Goal: Check status: Check status

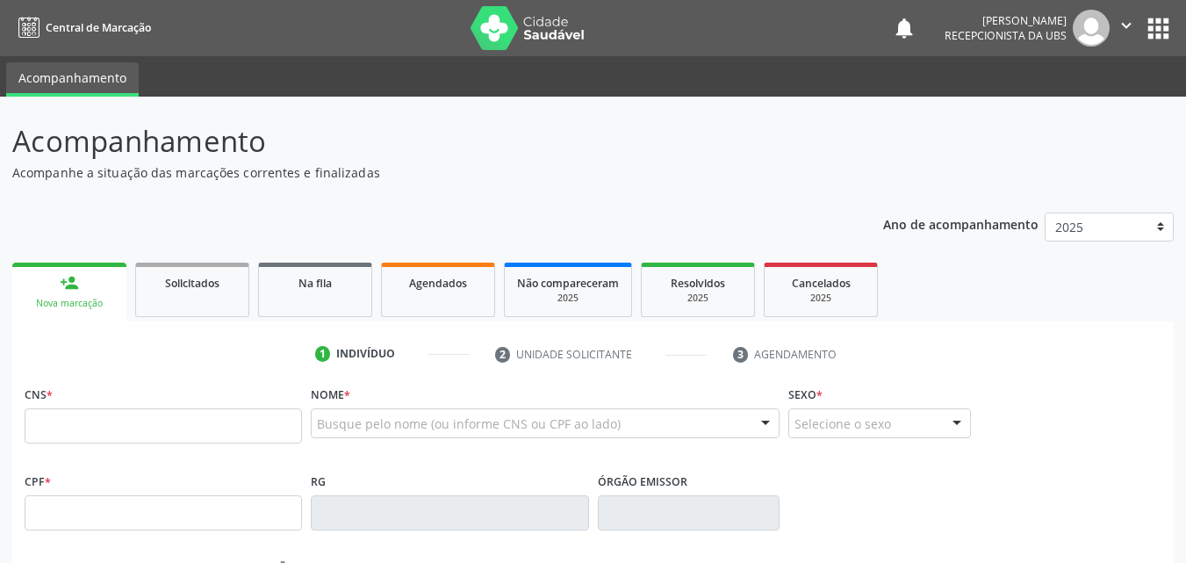
click at [446, 291] on div "Agendados" at bounding box center [438, 282] width 88 height 18
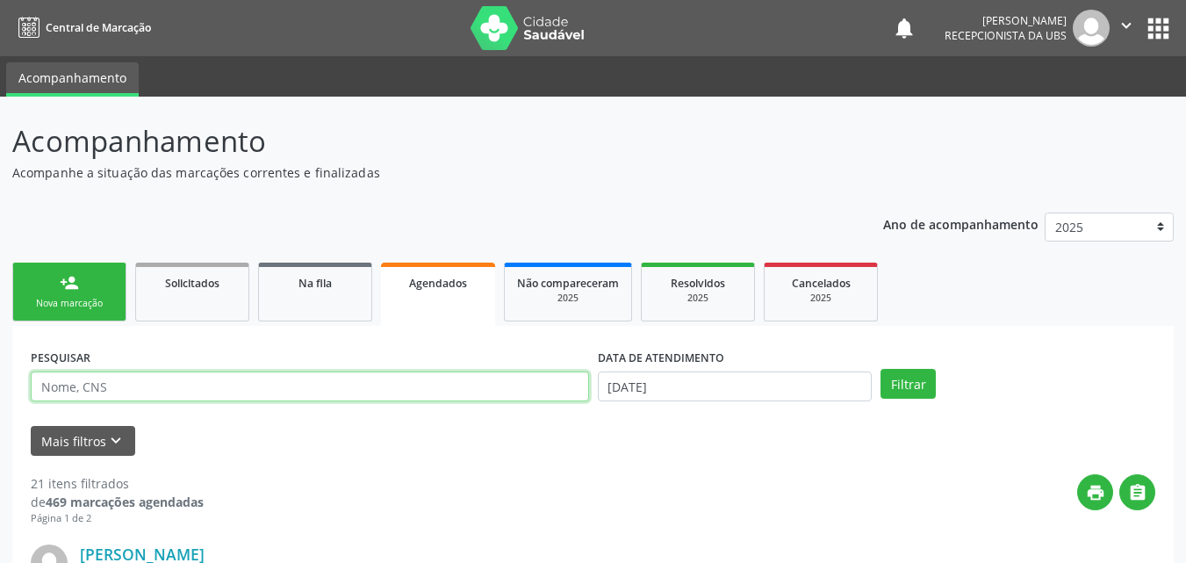
click at [343, 385] on input "text" at bounding box center [310, 386] width 558 height 30
type input "[PERSON_NAME]"
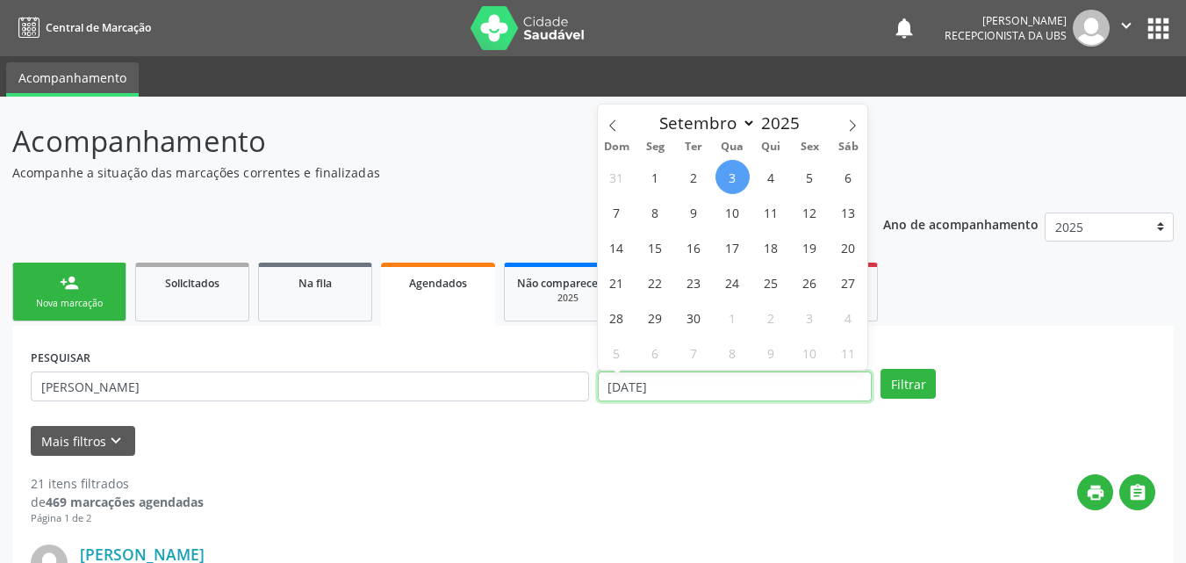
click at [696, 386] on input "[DATE]" at bounding box center [735, 386] width 275 height 30
click at [655, 184] on span "1" at bounding box center [655, 177] width 34 height 34
type input "[DATE]"
click at [615, 132] on span at bounding box center [613, 119] width 30 height 30
select select "7"
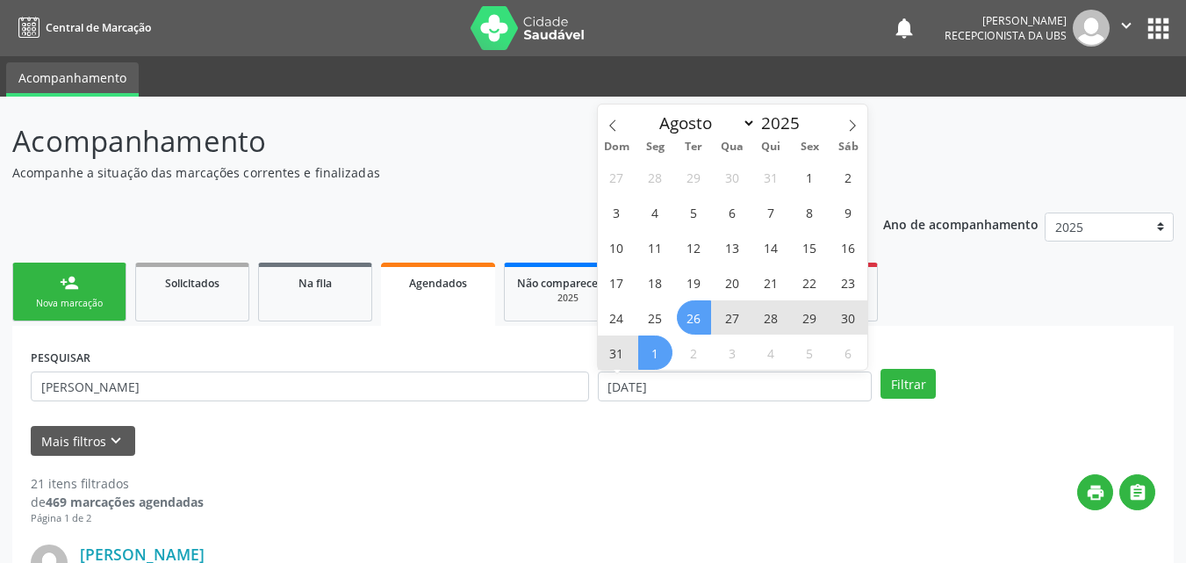
click at [687, 318] on span "26" at bounding box center [694, 317] width 34 height 34
select select "8"
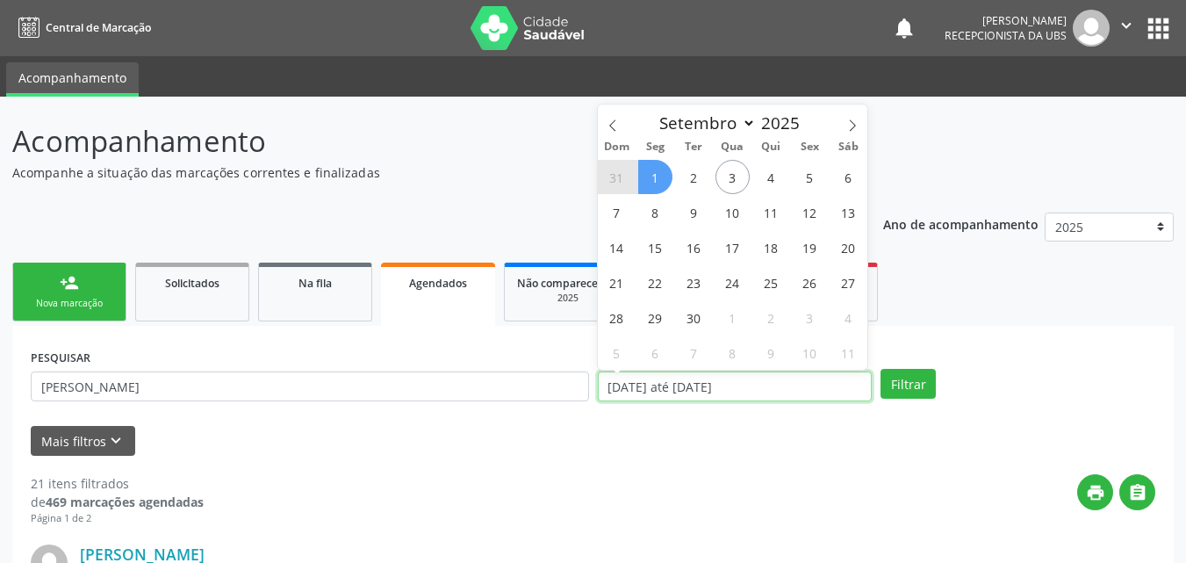
click at [776, 387] on input "[DATE] até [DATE]" at bounding box center [735, 386] width 275 height 30
click at [705, 323] on span "30" at bounding box center [694, 317] width 34 height 34
type input "[DATE]"
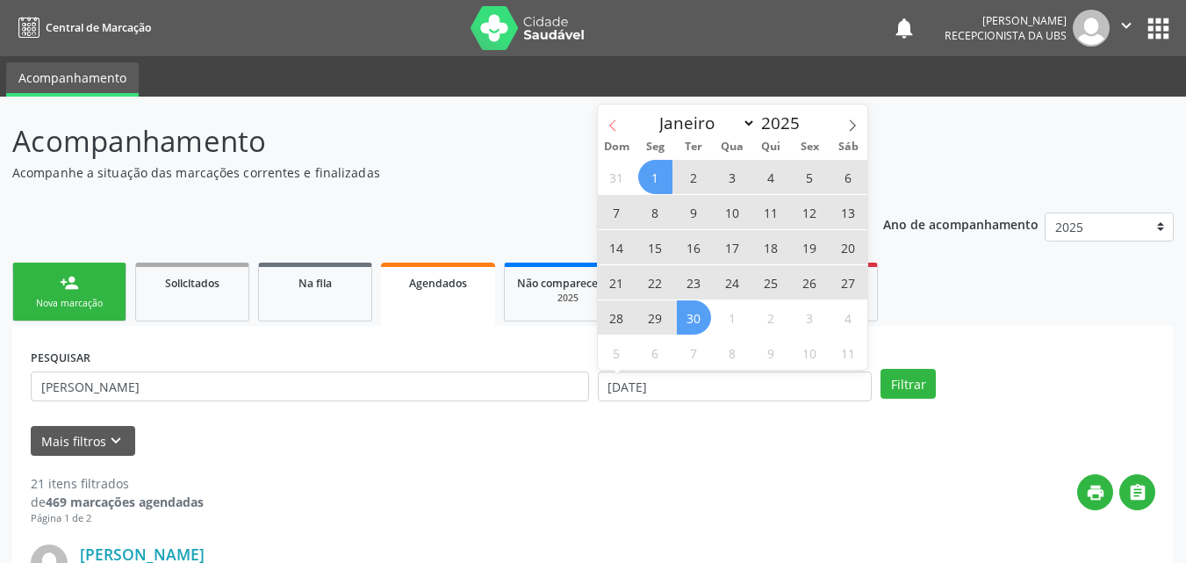
click at [609, 128] on icon at bounding box center [613, 125] width 12 height 12
select select "7"
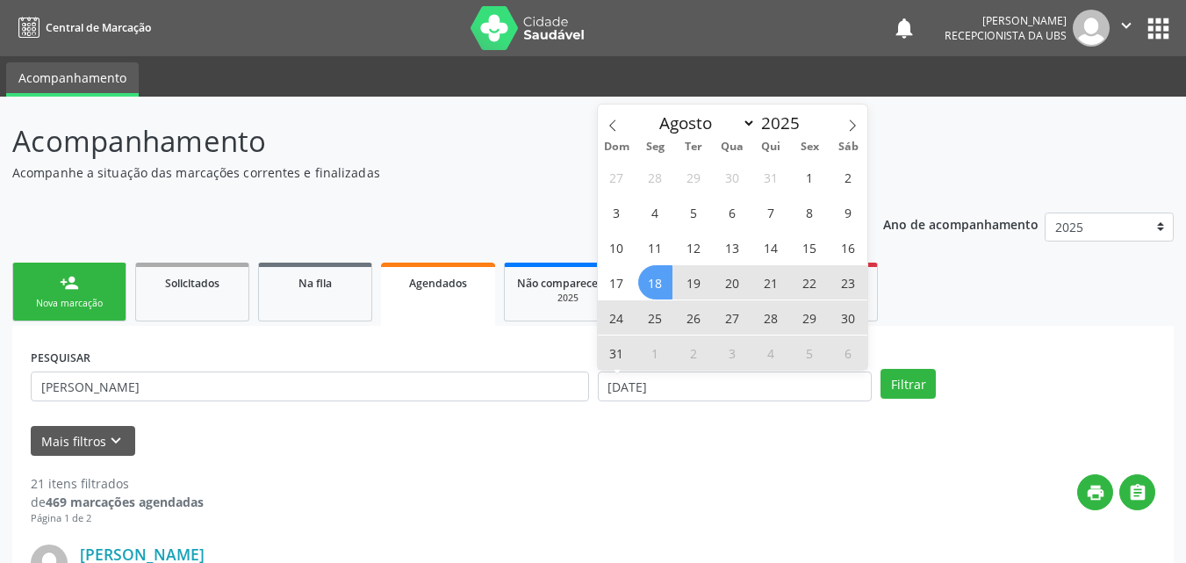
click at [657, 284] on span "18" at bounding box center [655, 282] width 34 height 34
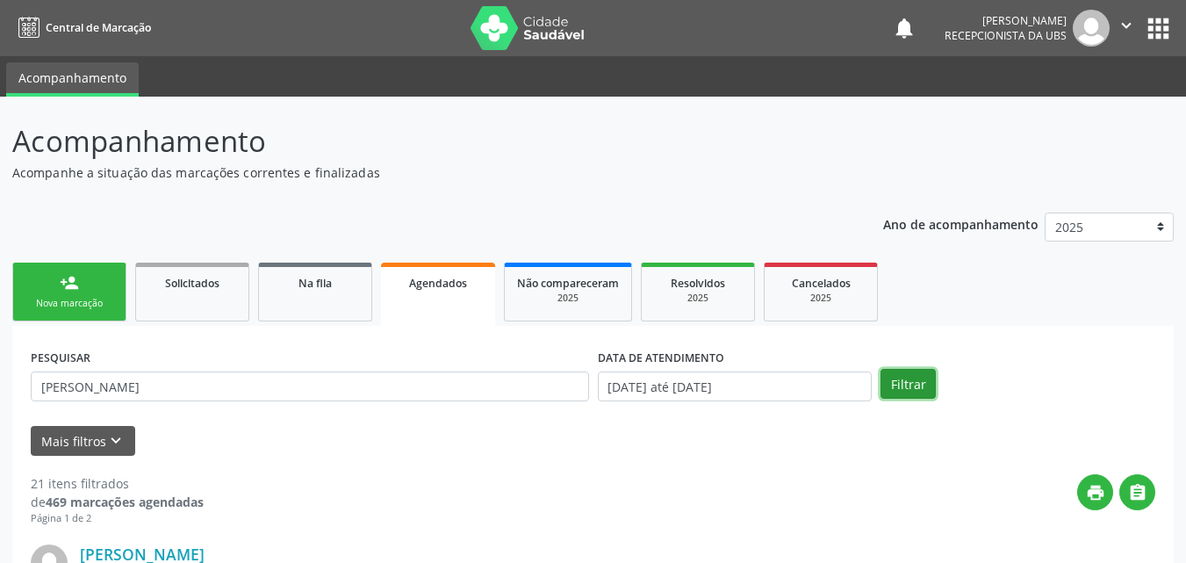
click at [892, 384] on button "Filtrar" at bounding box center [908, 384] width 55 height 30
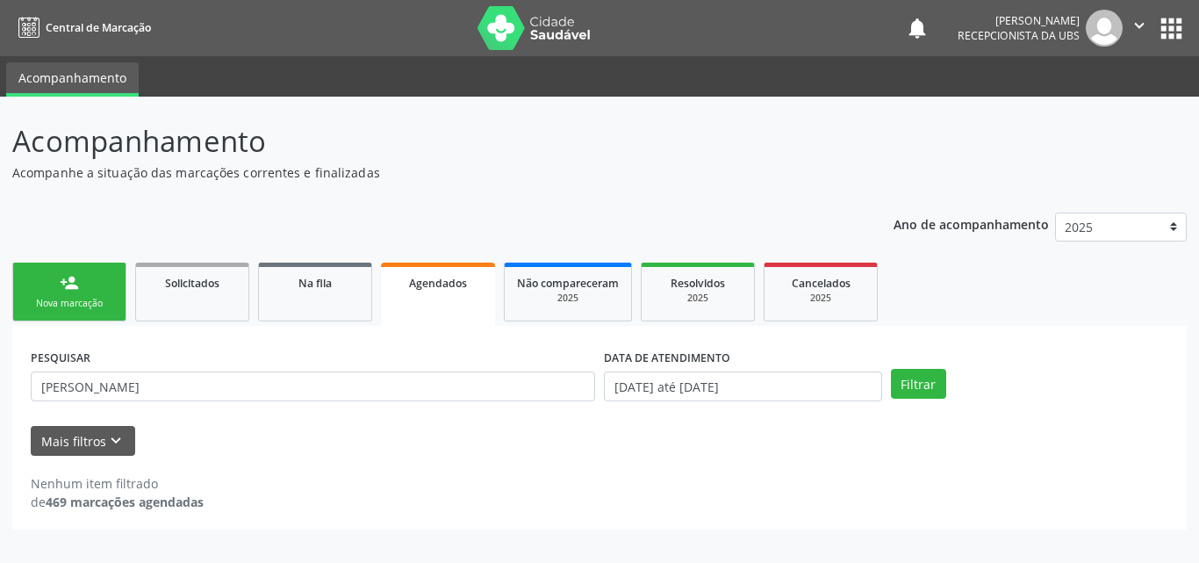
click at [739, 369] on div "DATA DE ATENDIMENTO" at bounding box center [743, 357] width 278 height 27
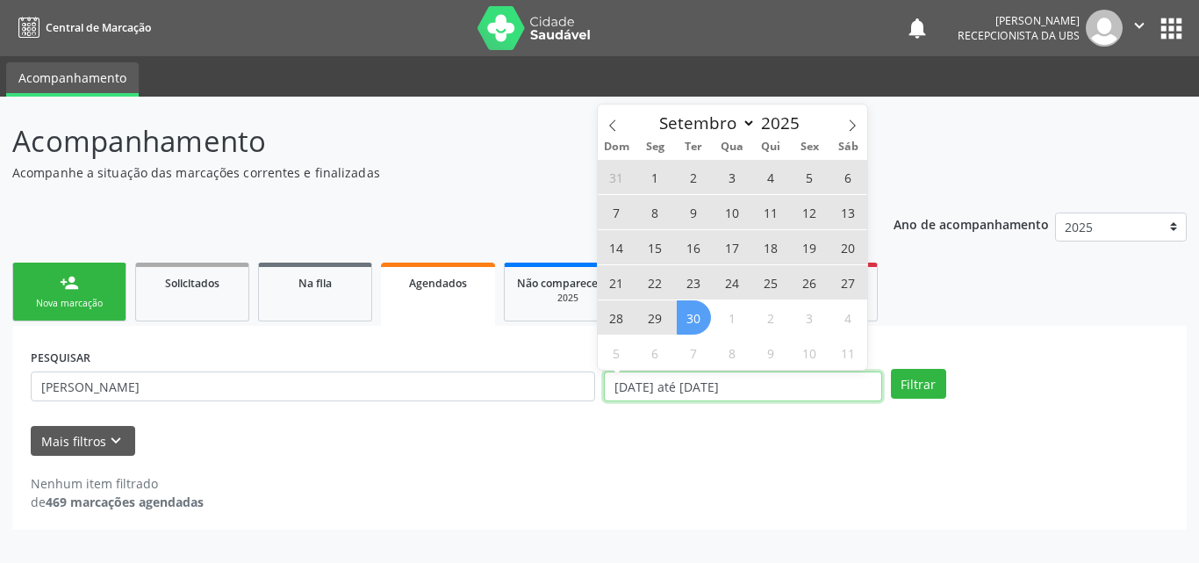
click at [741, 386] on input "[DATE] até [DATE]" at bounding box center [743, 386] width 278 height 30
select select "7"
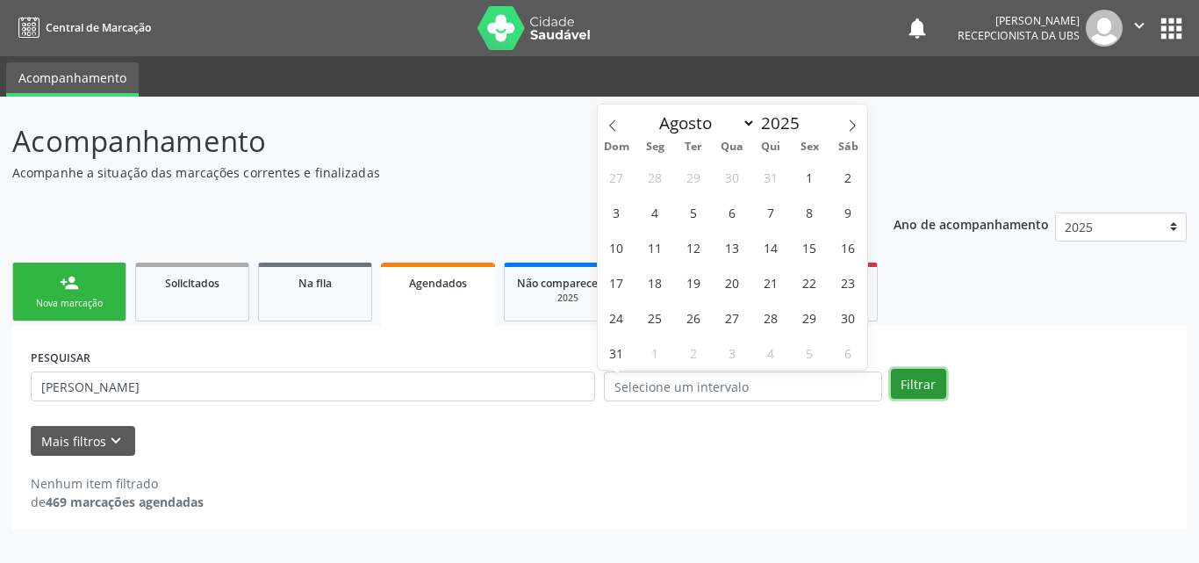
click at [909, 392] on button "Filtrar" at bounding box center [918, 384] width 55 height 30
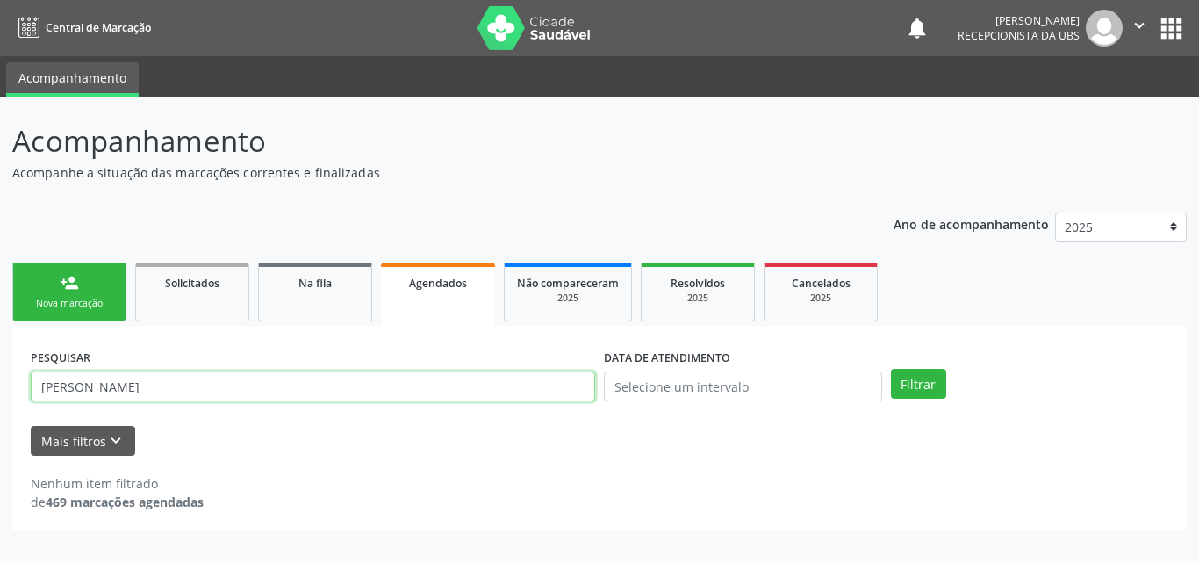
click at [231, 385] on input "[PERSON_NAME]" at bounding box center [313, 386] width 565 height 30
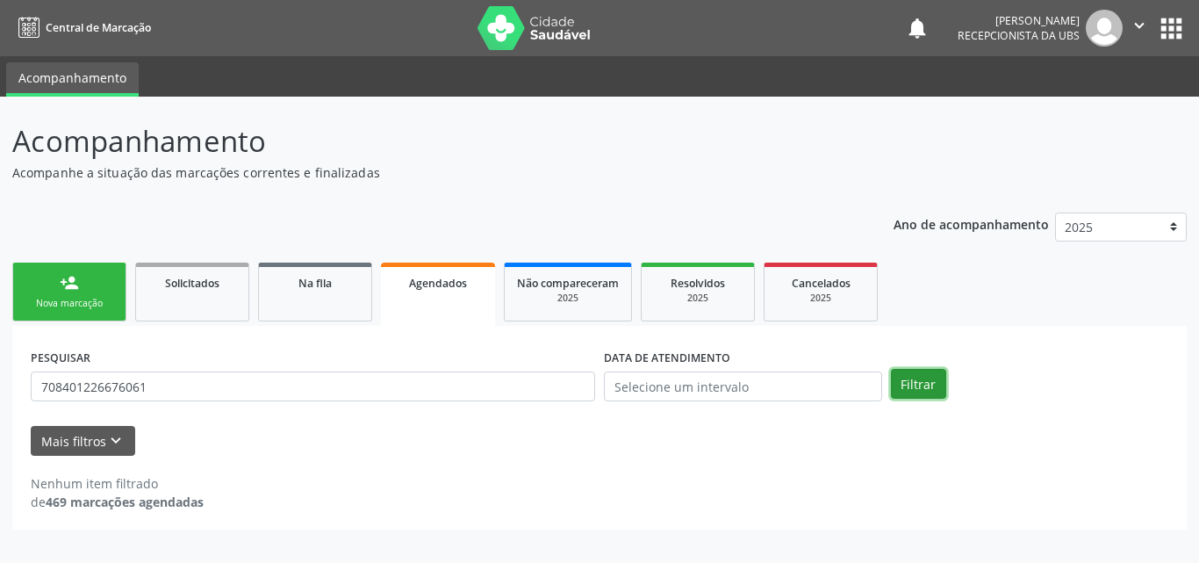
click at [903, 375] on button "Filtrar" at bounding box center [918, 384] width 55 height 30
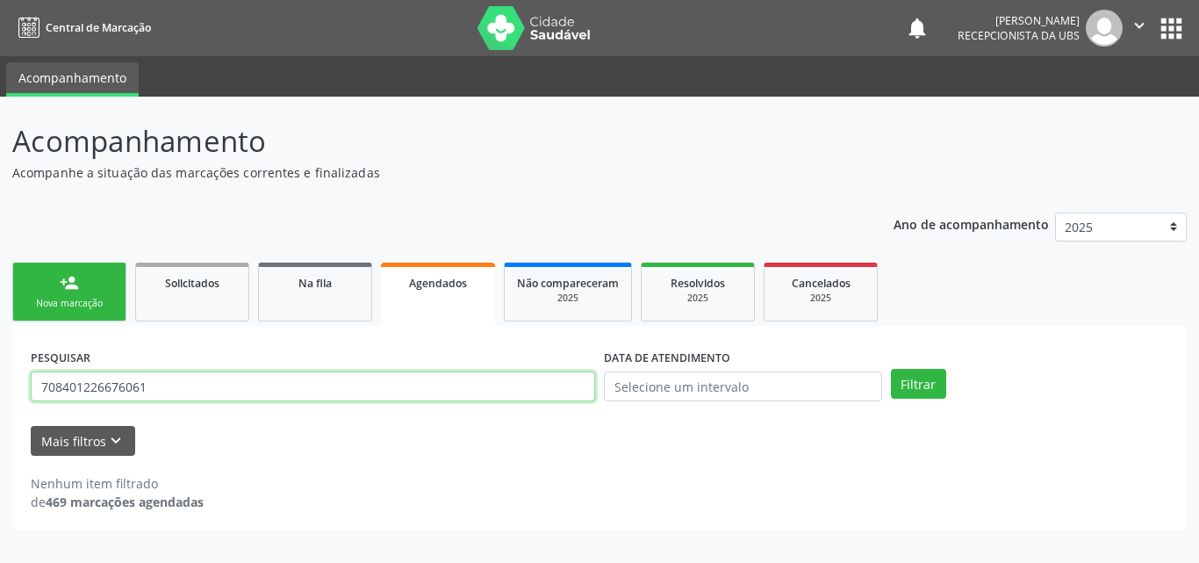
drag, startPoint x: 213, startPoint y: 381, endPoint x: 0, endPoint y: 399, distance: 214.1
click at [0, 399] on div "Acompanhamento Acompanhe a situação das marcações correntes e finalizadas Relat…" at bounding box center [599, 330] width 1199 height 466
type input "84423013487"
click at [891, 369] on button "Filtrar" at bounding box center [918, 384] width 55 height 30
click at [210, 385] on input "84423013487" at bounding box center [313, 386] width 565 height 30
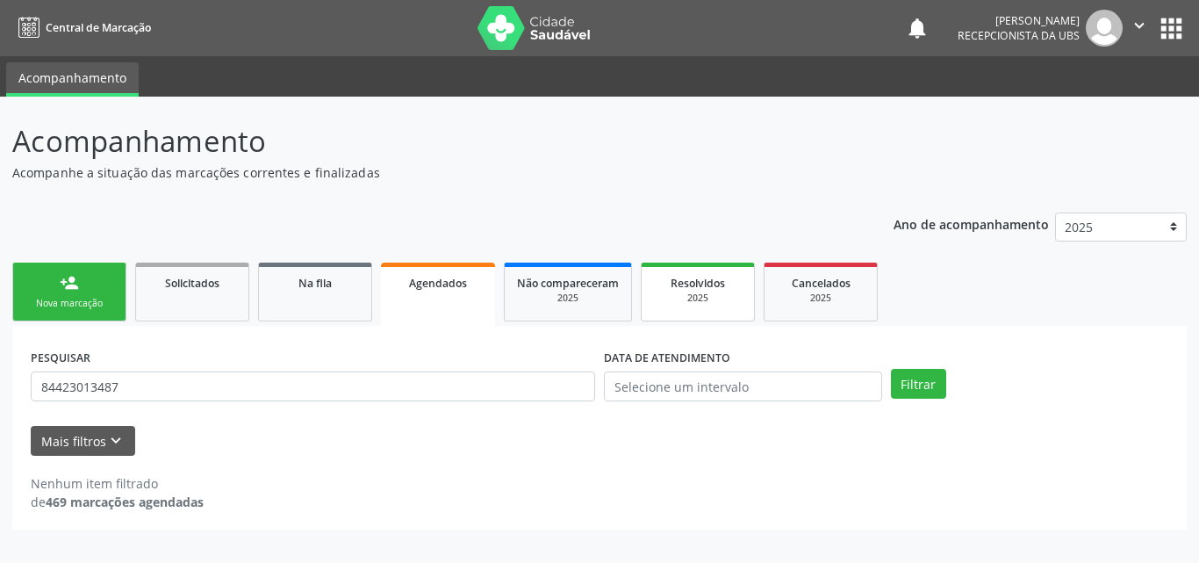
click at [713, 290] on span "Resolvidos" at bounding box center [698, 283] width 54 height 15
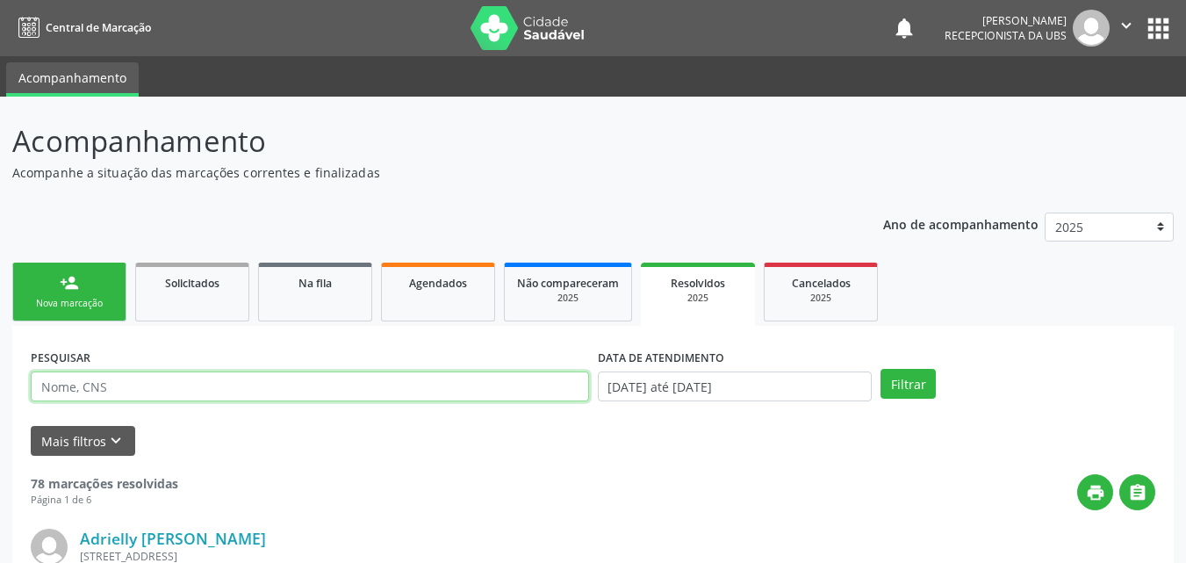
click at [252, 394] on input "text" at bounding box center [310, 386] width 558 height 30
type input "708401226676061"
click at [881, 369] on button "Filtrar" at bounding box center [908, 384] width 55 height 30
